Goal: Task Accomplishment & Management: Manage account settings

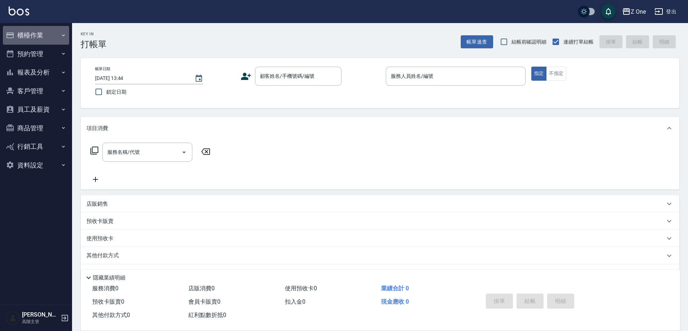
click at [63, 35] on icon "button" at bounding box center [64, 35] width 6 height 6
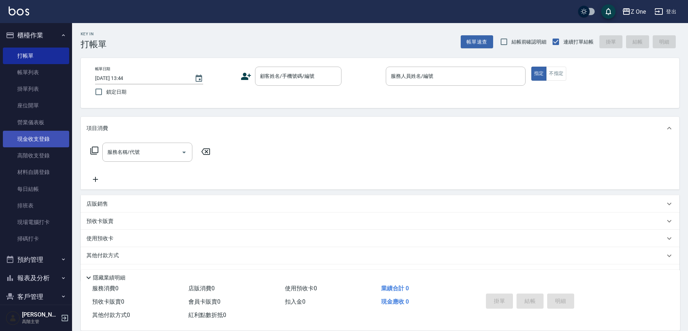
click at [53, 136] on link "現金收支登錄" at bounding box center [36, 139] width 66 height 17
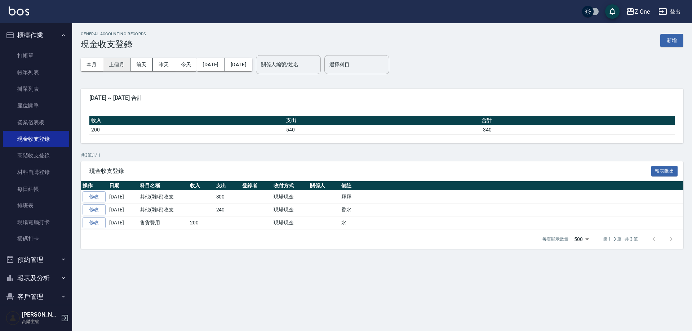
click at [116, 63] on button "上個月" at bounding box center [116, 64] width 27 height 13
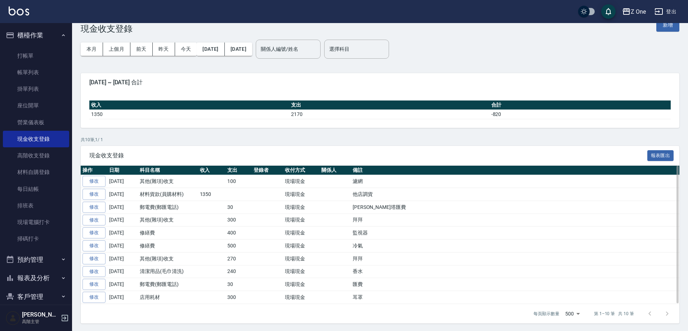
scroll to position [17, 0]
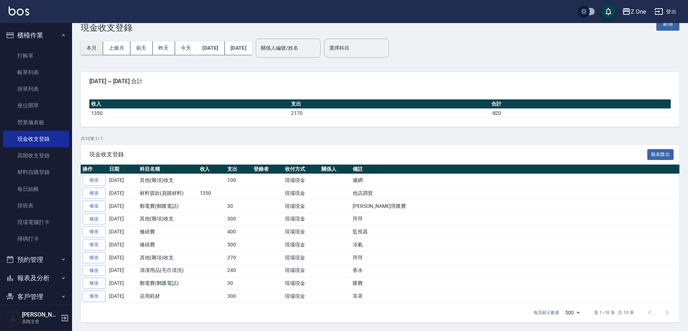
click at [94, 50] on button "本月" at bounding box center [92, 47] width 22 height 13
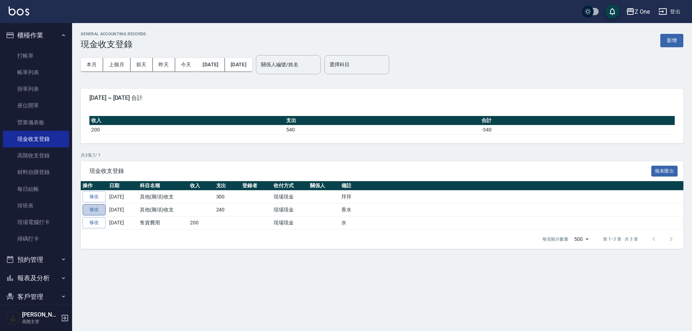
click at [91, 209] on link "修改" at bounding box center [94, 209] width 23 height 11
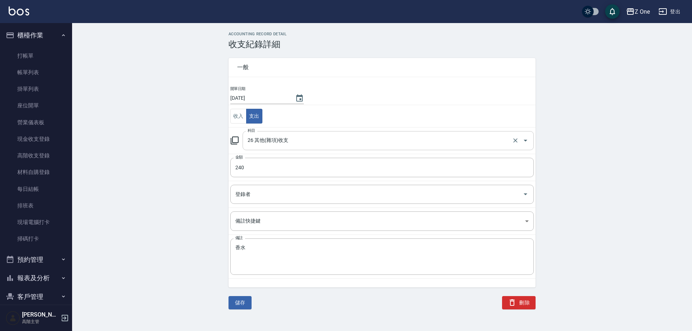
click at [524, 140] on icon "Open" at bounding box center [525, 140] width 9 height 9
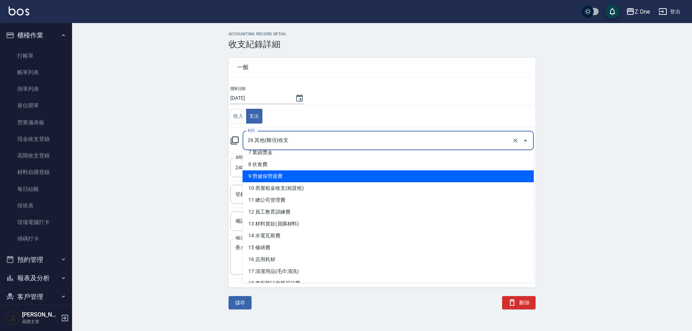
scroll to position [180, 0]
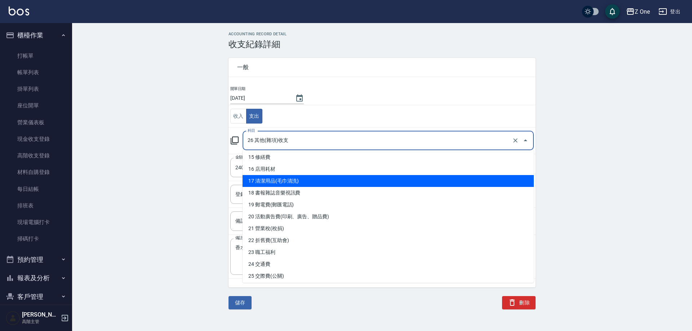
click at [317, 183] on li "17 清潔用品(毛巾清洗)" at bounding box center [387, 181] width 291 height 12
type input "17 清潔用品(毛巾清洗)"
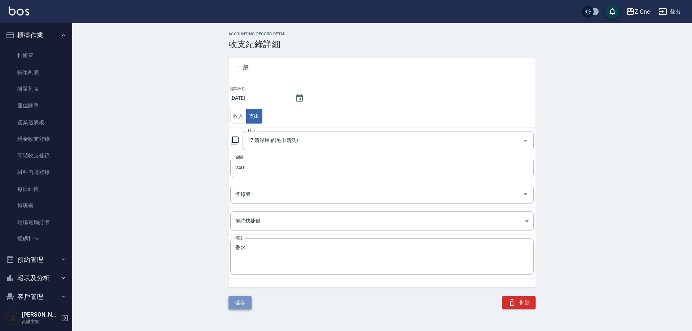
click at [246, 304] on button "儲存" at bounding box center [239, 302] width 23 height 13
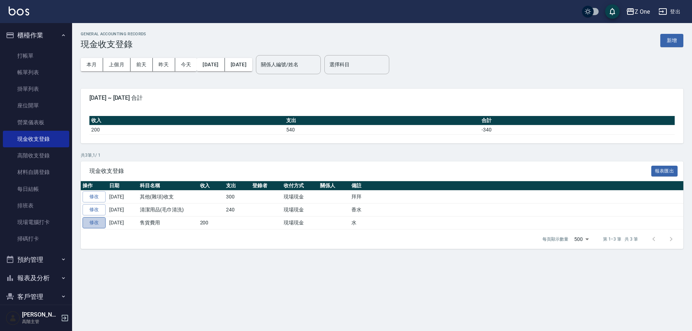
click at [99, 224] on link "修改" at bounding box center [94, 222] width 23 height 11
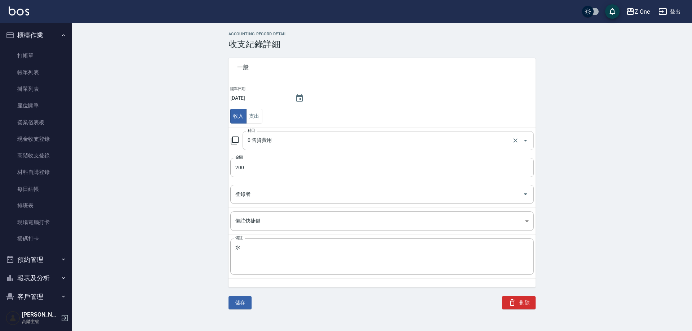
click at [524, 140] on icon "Open" at bounding box center [525, 140] width 9 height 9
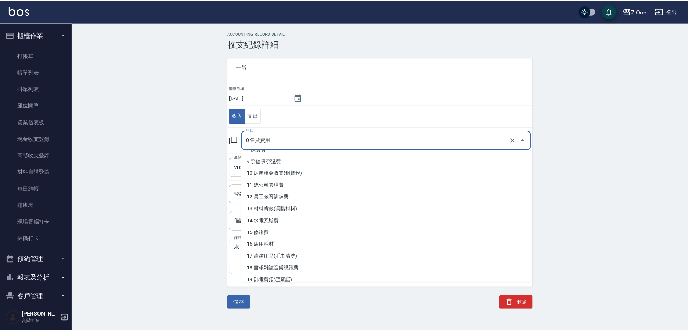
scroll to position [108, 0]
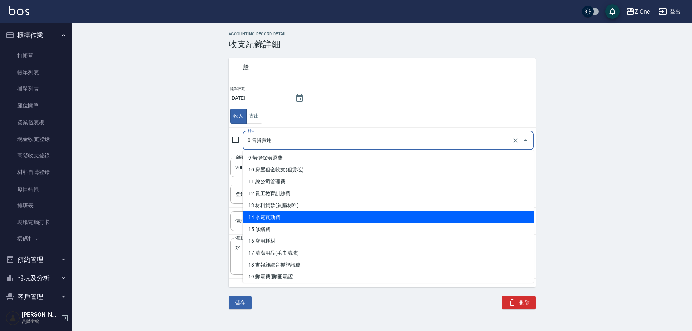
click at [347, 219] on li "14 水電瓦斯費" at bounding box center [387, 217] width 291 height 12
type input "14 水電瓦斯費"
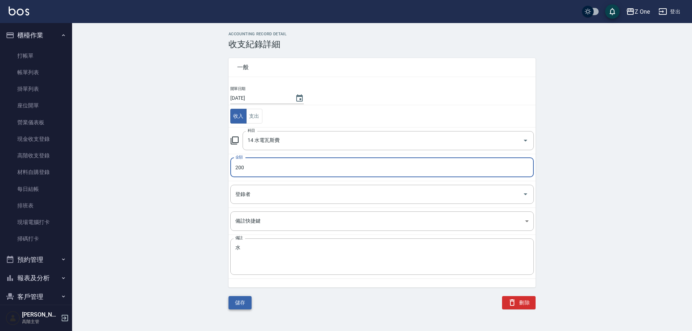
click at [248, 304] on button "儲存" at bounding box center [239, 302] width 23 height 13
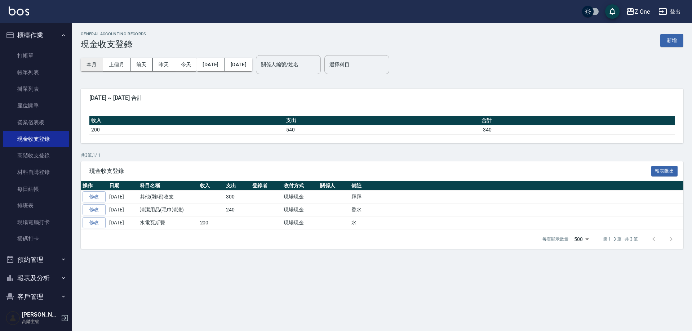
click at [95, 62] on button "本月" at bounding box center [92, 64] width 22 height 13
click at [124, 64] on button "上個月" at bounding box center [116, 64] width 27 height 13
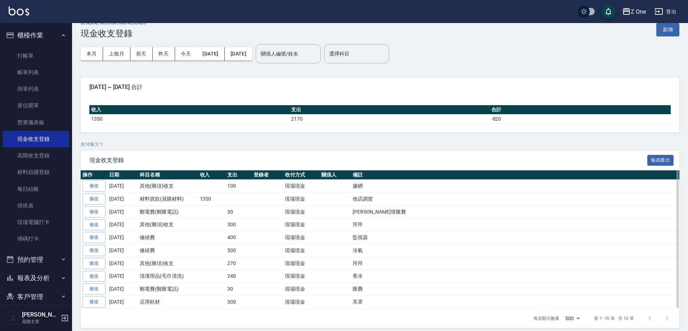
scroll to position [17, 0]
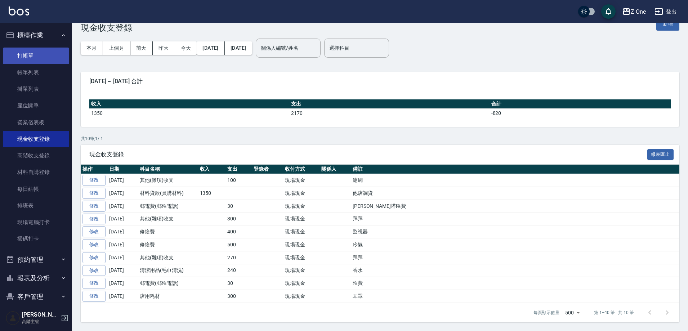
drag, startPoint x: 58, startPoint y: 37, endPoint x: 58, endPoint y: 53, distance: 15.5
click at [61, 37] on icon "button" at bounding box center [64, 35] width 6 height 6
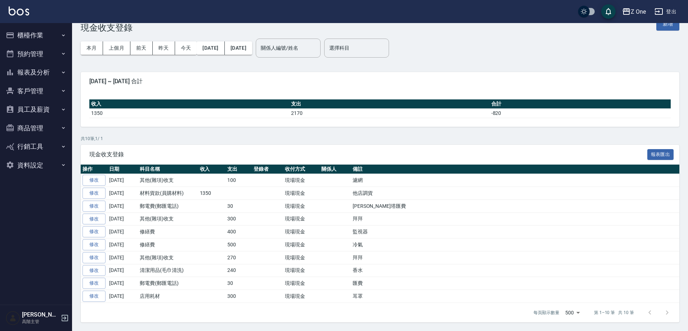
click at [61, 72] on icon "button" at bounding box center [64, 73] width 6 height 6
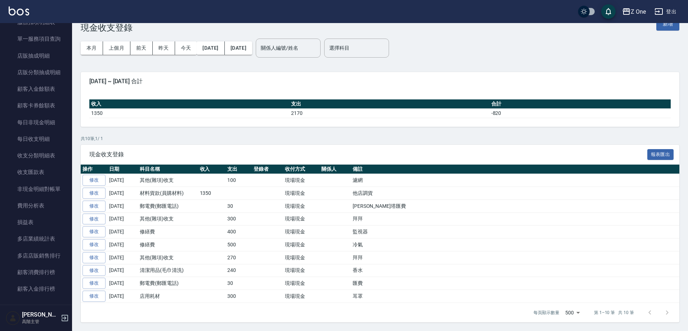
scroll to position [504, 0]
click at [34, 220] on link "損益表" at bounding box center [36, 221] width 66 height 17
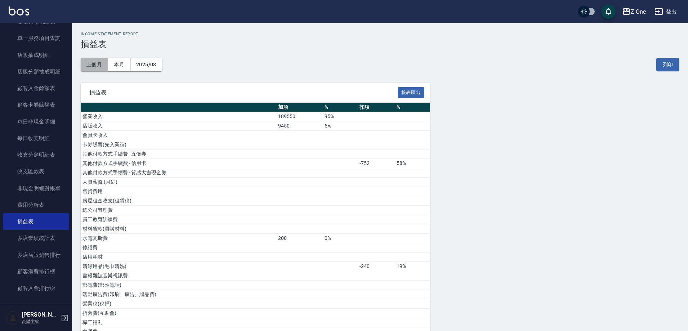
click at [94, 68] on button "上個月" at bounding box center [94, 64] width 27 height 13
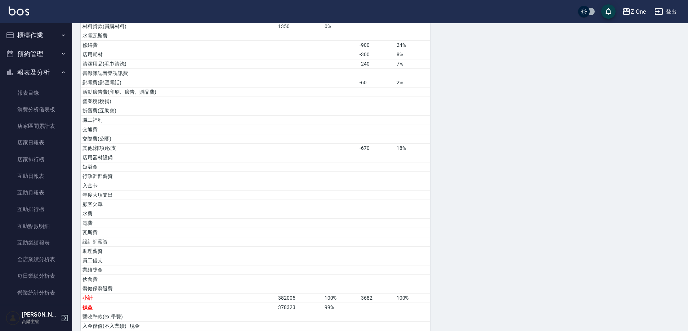
click at [65, 71] on button "報表及分析" at bounding box center [36, 72] width 66 height 19
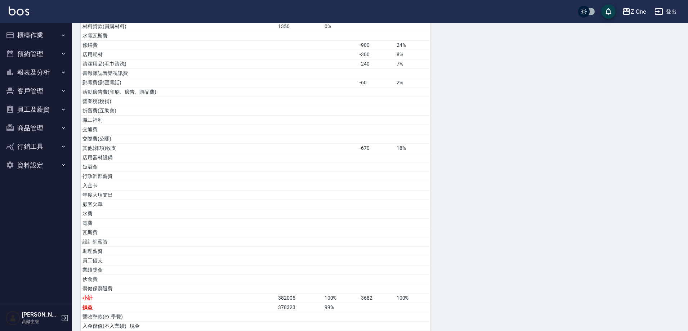
click at [66, 31] on button "櫃檯作業" at bounding box center [36, 35] width 66 height 19
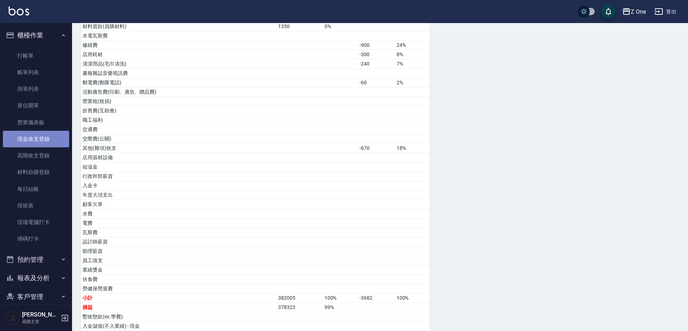
click at [53, 136] on link "現金收支登錄" at bounding box center [36, 139] width 66 height 17
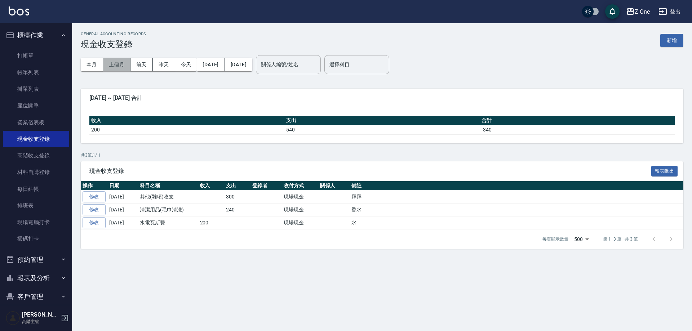
click at [115, 64] on button "上個月" at bounding box center [116, 64] width 27 height 13
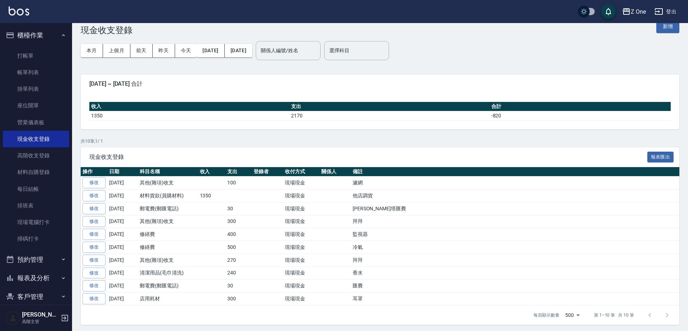
scroll to position [17, 0]
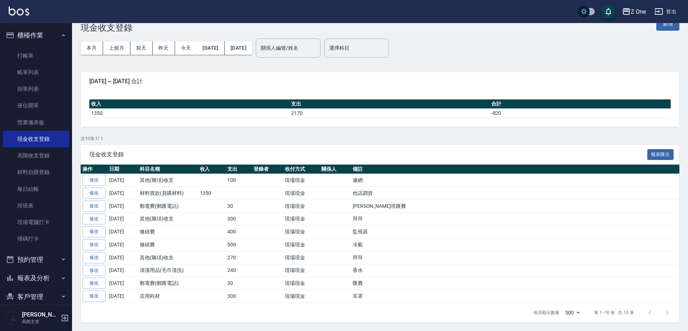
click at [103, 41] on button "上個月" at bounding box center [116, 47] width 27 height 13
click at [20, 54] on link "打帳單" at bounding box center [36, 56] width 66 height 17
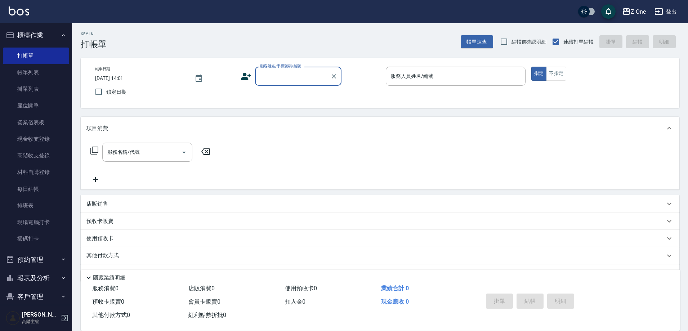
click at [60, 38] on button "櫃檯作業" at bounding box center [36, 35] width 66 height 19
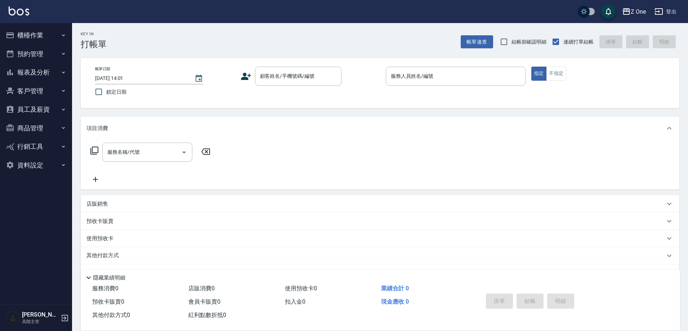
click at [66, 73] on icon "button" at bounding box center [64, 73] width 6 height 6
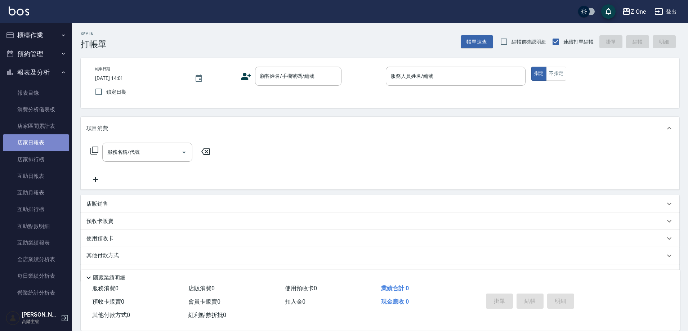
click at [40, 145] on link "店家日報表" at bounding box center [36, 142] width 66 height 17
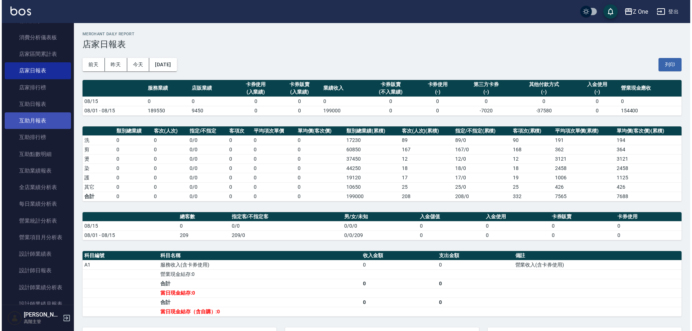
scroll to position [180, 0]
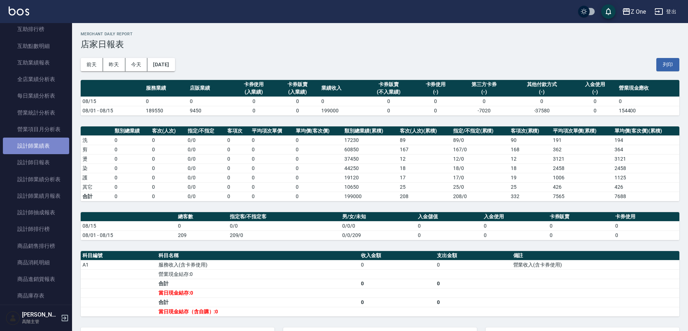
click at [46, 149] on link "設計師業績表" at bounding box center [36, 146] width 66 height 17
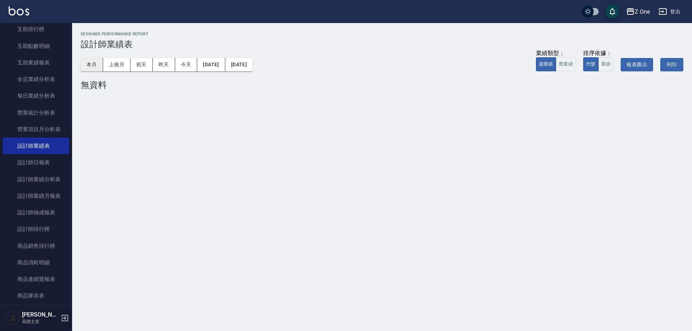
click at [97, 62] on button "本月" at bounding box center [92, 64] width 22 height 13
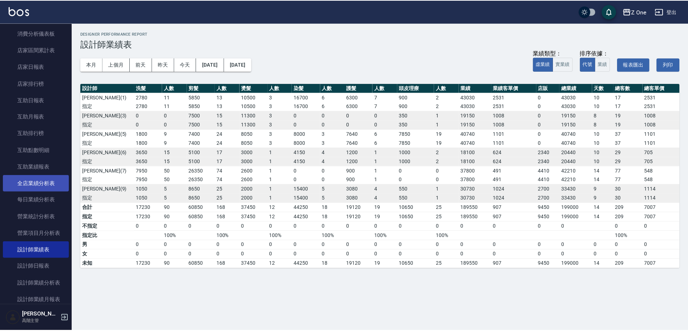
scroll to position [72, 0]
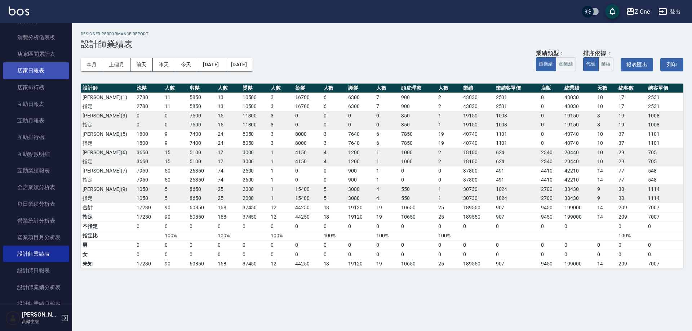
click at [43, 73] on link "店家日報表" at bounding box center [36, 70] width 66 height 17
